Goal: Register for event/course

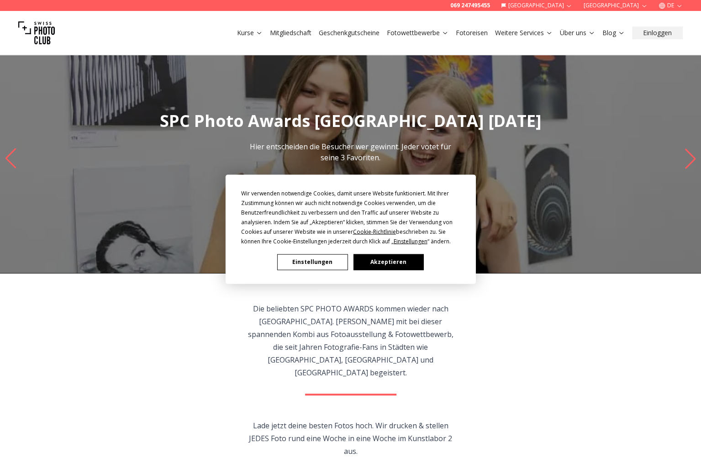
click at [375, 260] on button "Akzeptieren" at bounding box center [388, 262] width 70 height 16
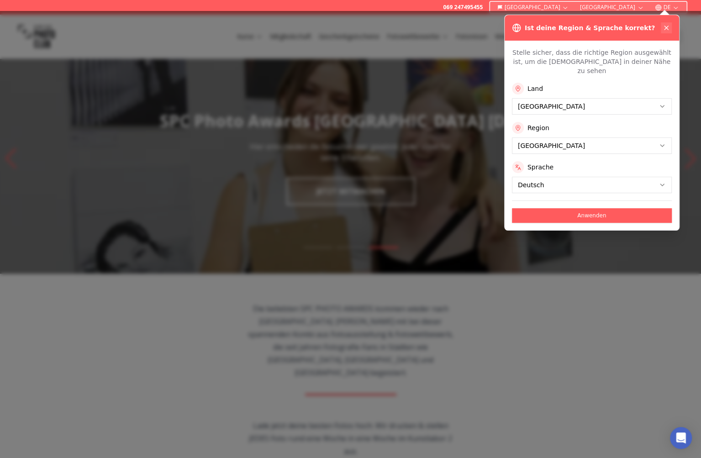
click at [666, 28] on icon at bounding box center [667, 28] width 4 height 4
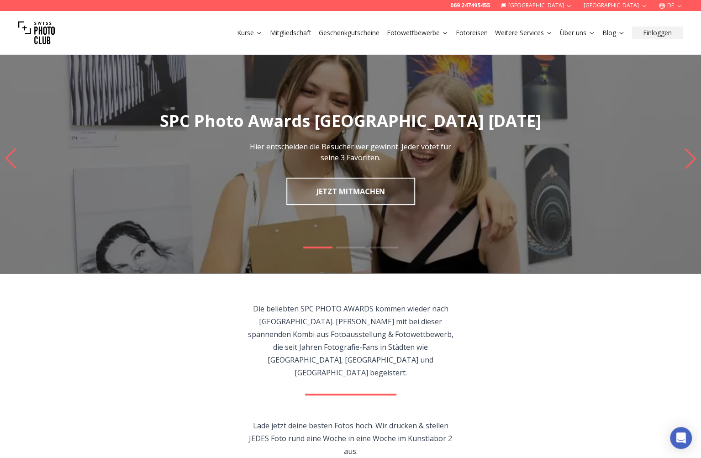
click at [9, 158] on icon "Previous slide" at bounding box center [11, 159] width 12 height 20
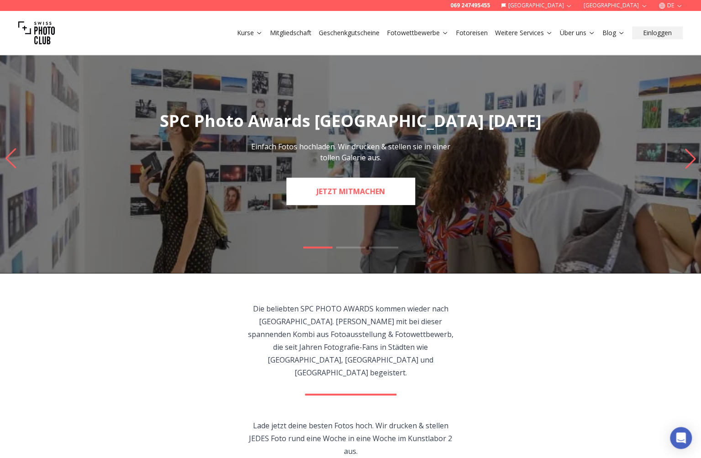
click at [323, 193] on link "JETZT MITMACHEN" at bounding box center [350, 191] width 129 height 27
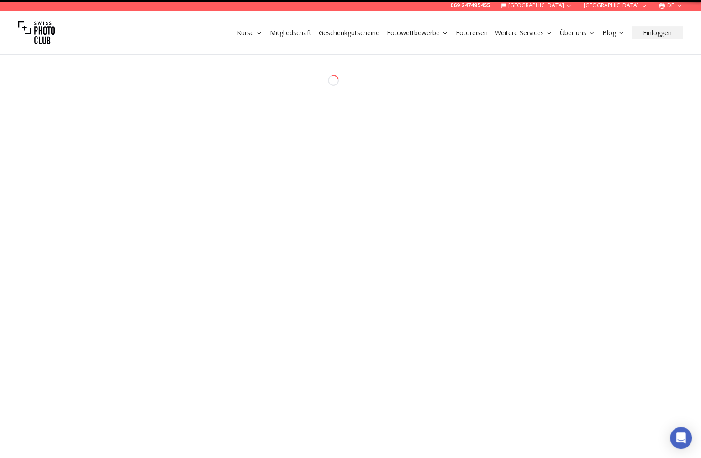
select select "*******"
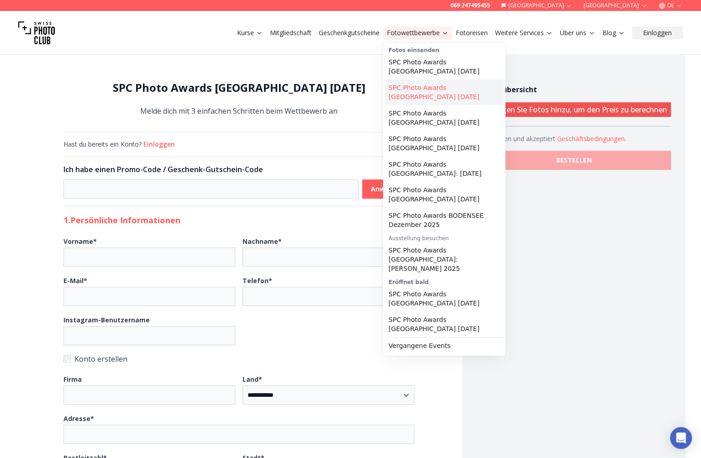
click at [419, 84] on link "SPC Photo Awards [GEOGRAPHIC_DATA] [DATE]" at bounding box center [444, 93] width 119 height 26
